Goal: Use online tool/utility

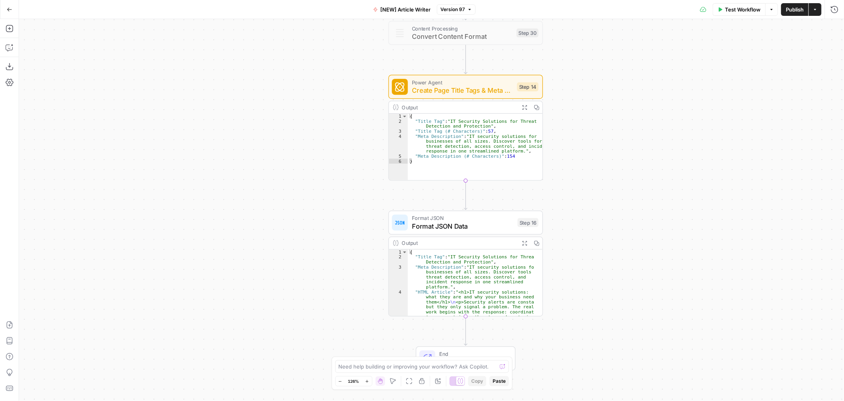
drag, startPoint x: 465, startPoint y: 182, endPoint x: 570, endPoint y: 192, distance: 105.3
click at [570, 192] on div "Workflow Set Inputs Inputs Google Search Google Search Step 2 Output Expand Out…" at bounding box center [431, 210] width 825 height 382
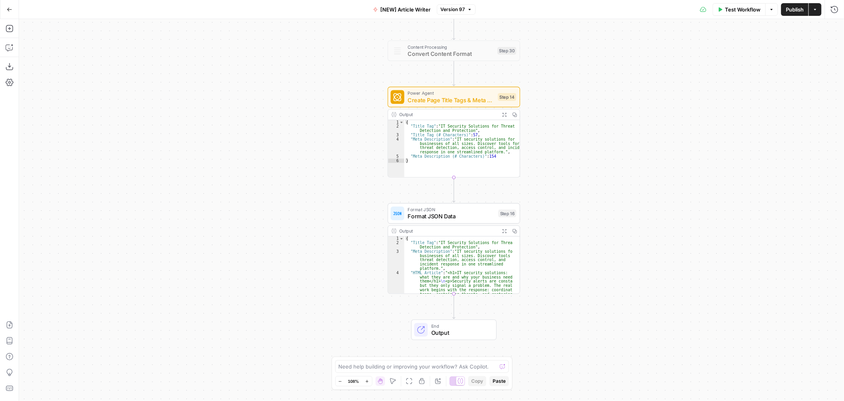
drag, startPoint x: 354, startPoint y: 125, endPoint x: 355, endPoint y: 116, distance: 9.6
click at [355, 116] on div "Workflow Set Inputs Inputs Google Search Google Search Step 2 Output Expand Out…" at bounding box center [431, 210] width 825 height 382
click at [467, 98] on span "Create Page Title Tags & Meta Descriptions - Fork" at bounding box center [451, 100] width 87 height 9
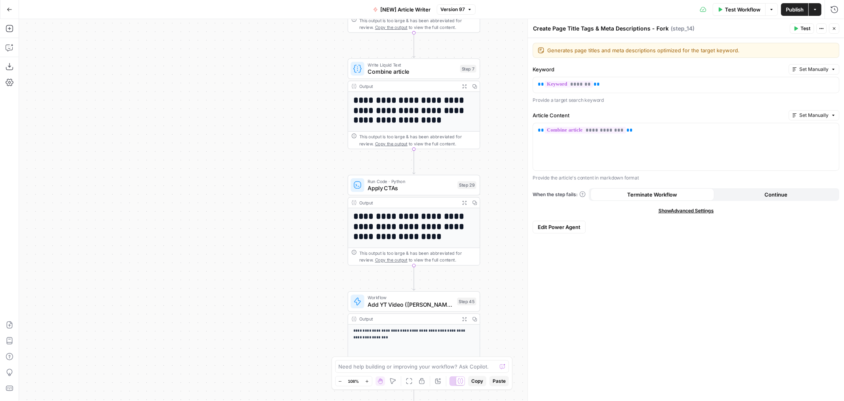
drag, startPoint x: 353, startPoint y: 227, endPoint x: 313, endPoint y: 220, distance: 40.5
click at [313, 220] on div "Workflow Set Inputs Inputs Google Search Google Search Step 2 Output Expand Out…" at bounding box center [431, 210] width 825 height 382
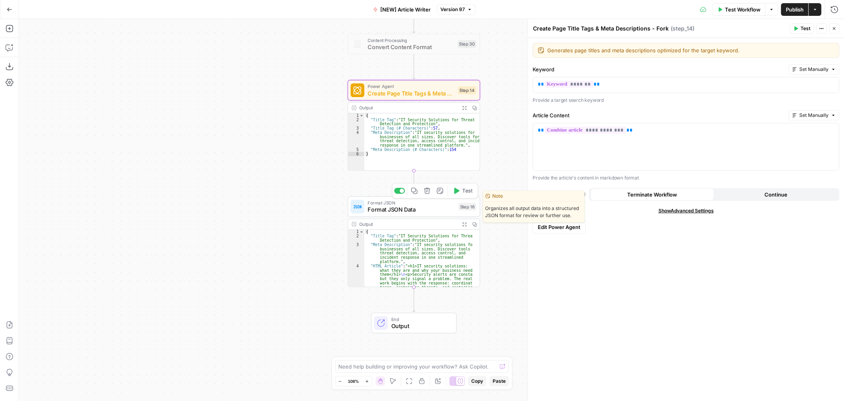
click at [404, 209] on span "Format JSON Data" at bounding box center [411, 209] width 87 height 9
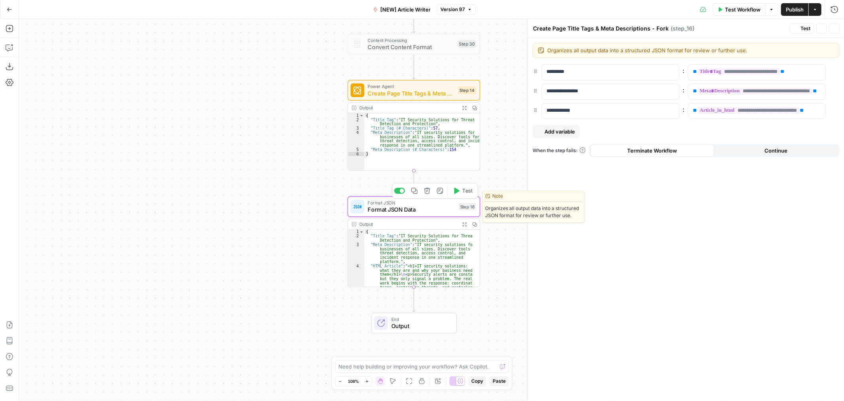
type textarea "Format JSON Data"
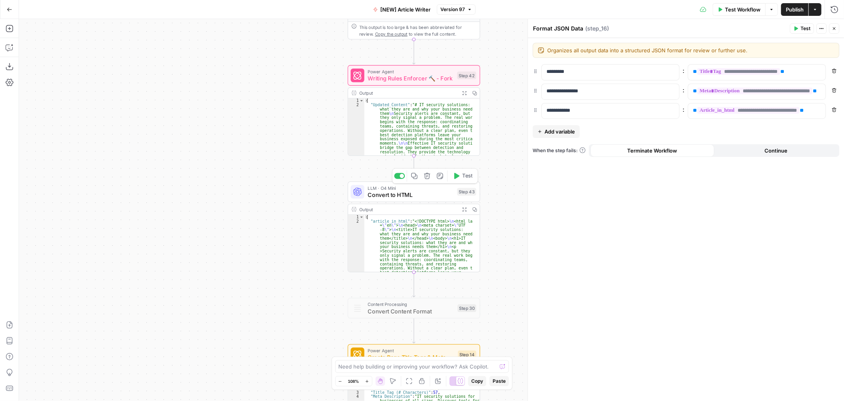
click at [423, 196] on span "Convert to HTML" at bounding box center [411, 194] width 86 height 9
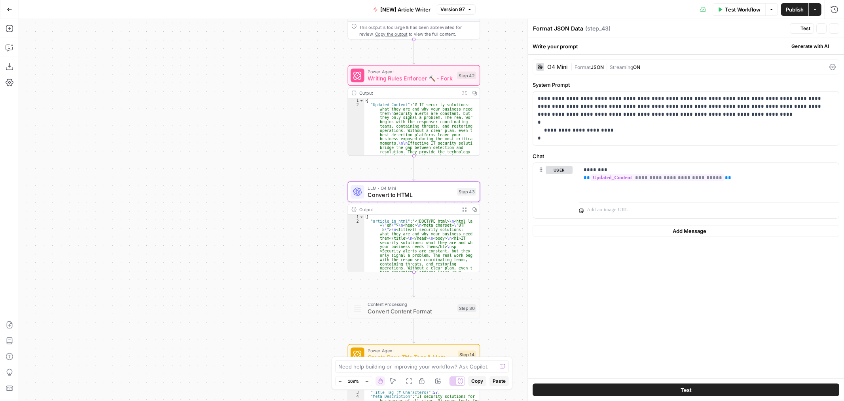
type textarea "Convert to HTML"
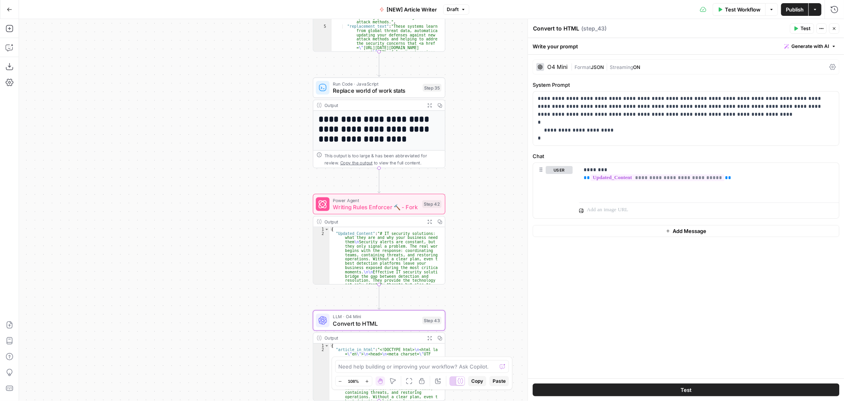
drag, startPoint x: 305, startPoint y: 135, endPoint x: 270, endPoint y: 153, distance: 39.5
click at [270, 153] on div "Workflow Set Inputs Inputs Google Search Google Search Step 2 Output Expand Out…" at bounding box center [431, 210] width 825 height 382
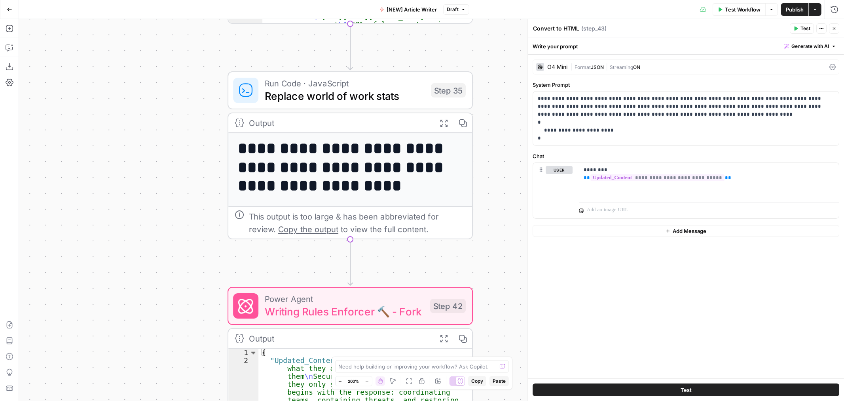
drag, startPoint x: 279, startPoint y: 155, endPoint x: 176, endPoint y: 214, distance: 118.7
click at [176, 214] on div "Workflow Set Inputs Inputs Google Search Google Search Step 2 Output Expand Out…" at bounding box center [431, 210] width 825 height 382
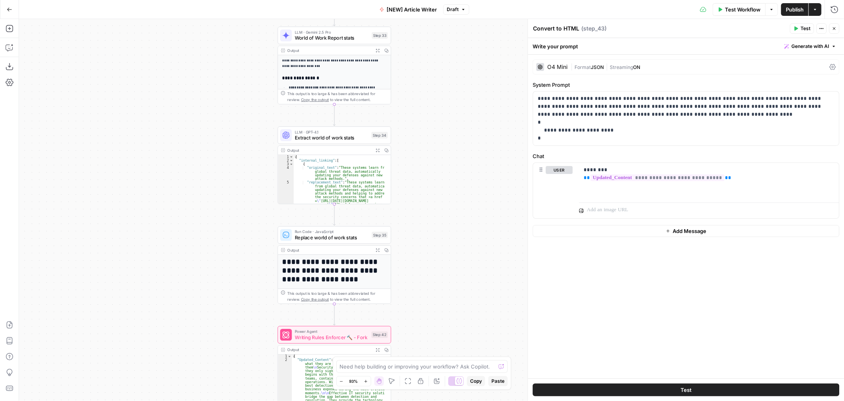
drag, startPoint x: 139, startPoint y: 181, endPoint x: 219, endPoint y: 265, distance: 115.9
click at [219, 265] on div "Workflow Set Inputs Inputs Google Search Google Search Step 2 Output Expand Out…" at bounding box center [431, 210] width 825 height 382
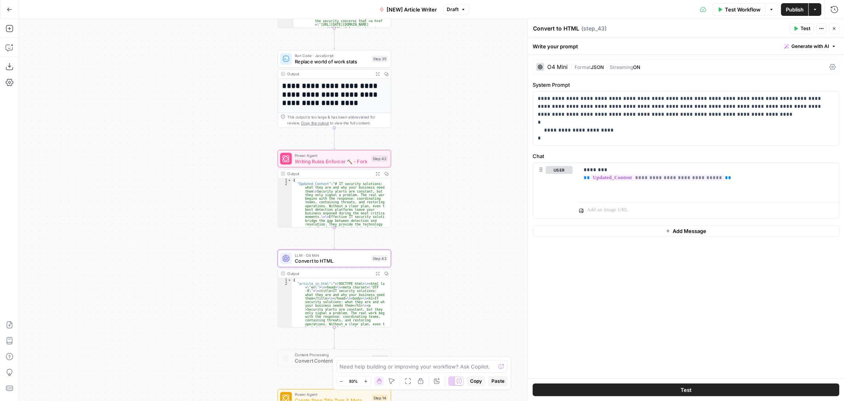
click at [232, 208] on div "Workflow Set Inputs Inputs Google Search Google Search Step 2 Output Expand Out…" at bounding box center [431, 210] width 825 height 382
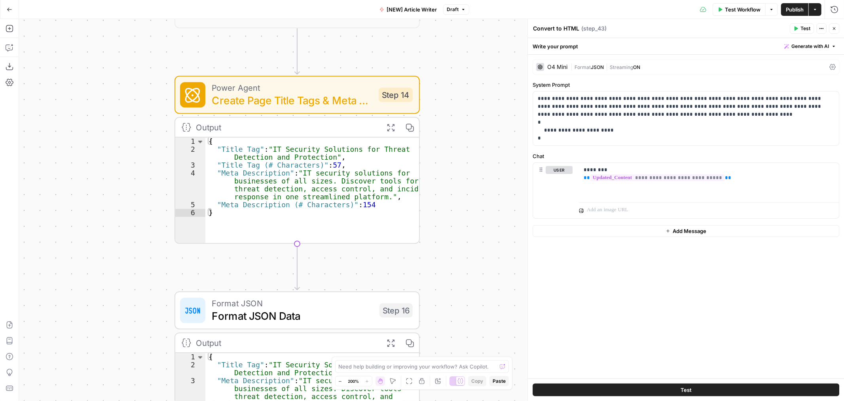
drag, startPoint x: 277, startPoint y: 184, endPoint x: 78, endPoint y: 189, distance: 199.5
click at [78, 189] on div "Workflow Set Inputs Inputs Google Search Google Search Step 2 Output Expand Out…" at bounding box center [431, 210] width 825 height 382
click at [285, 95] on span "Create Page Title Tags & Meta Descriptions - Fork" at bounding box center [292, 100] width 161 height 16
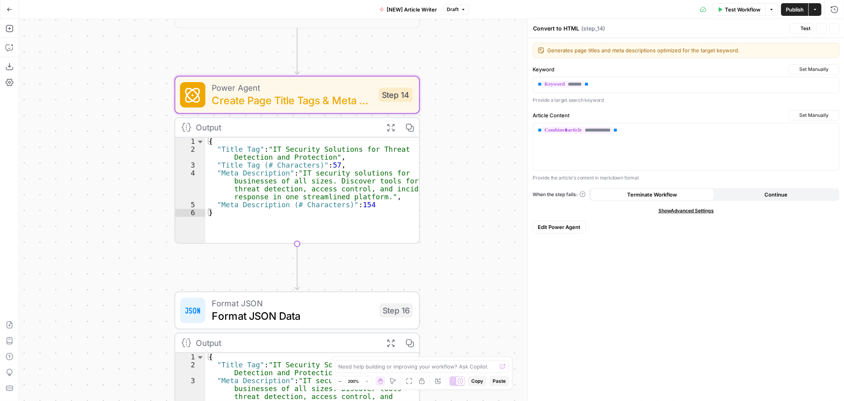
type textarea "Create Page Title Tags & Meta Descriptions - Fork"
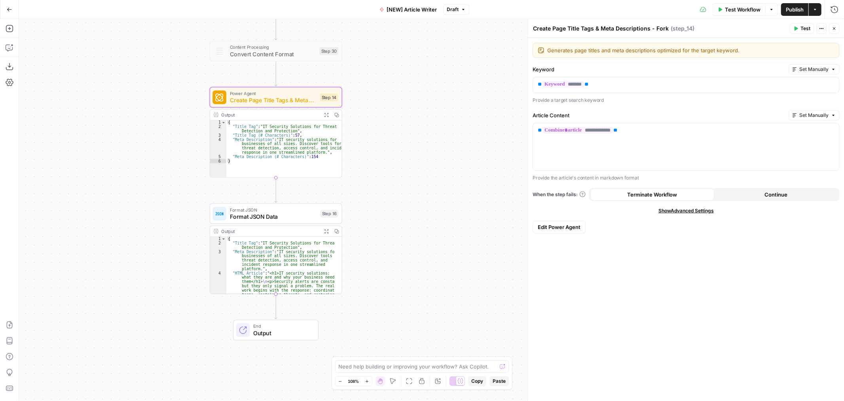
drag, startPoint x: 131, startPoint y: 249, endPoint x: 178, endPoint y: 218, distance: 56.6
click at [178, 218] on div "Workflow Set Inputs Inputs Google Search Google Search Step 2 Output Expand Out…" at bounding box center [431, 210] width 825 height 382
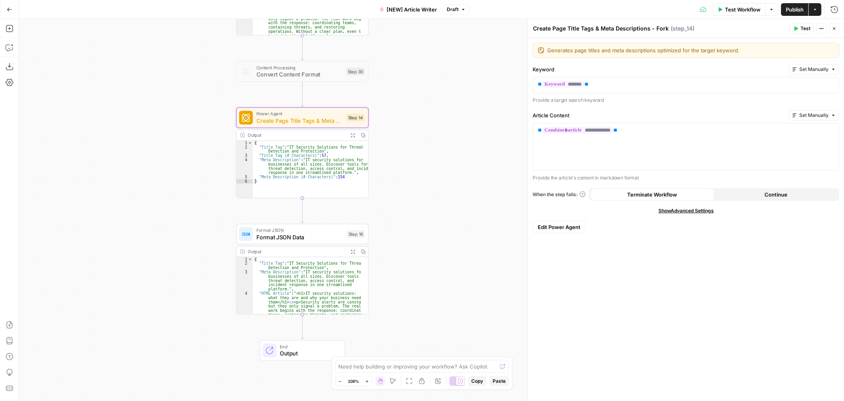
drag, startPoint x: 193, startPoint y: 154, endPoint x: 220, endPoint y: 197, distance: 50.0
click at [220, 197] on div "Workflow Set Inputs Inputs Google Search Google Search Step 2 Output Expand Out…" at bounding box center [431, 210] width 825 height 382
